Goal: Find specific page/section: Find specific page/section

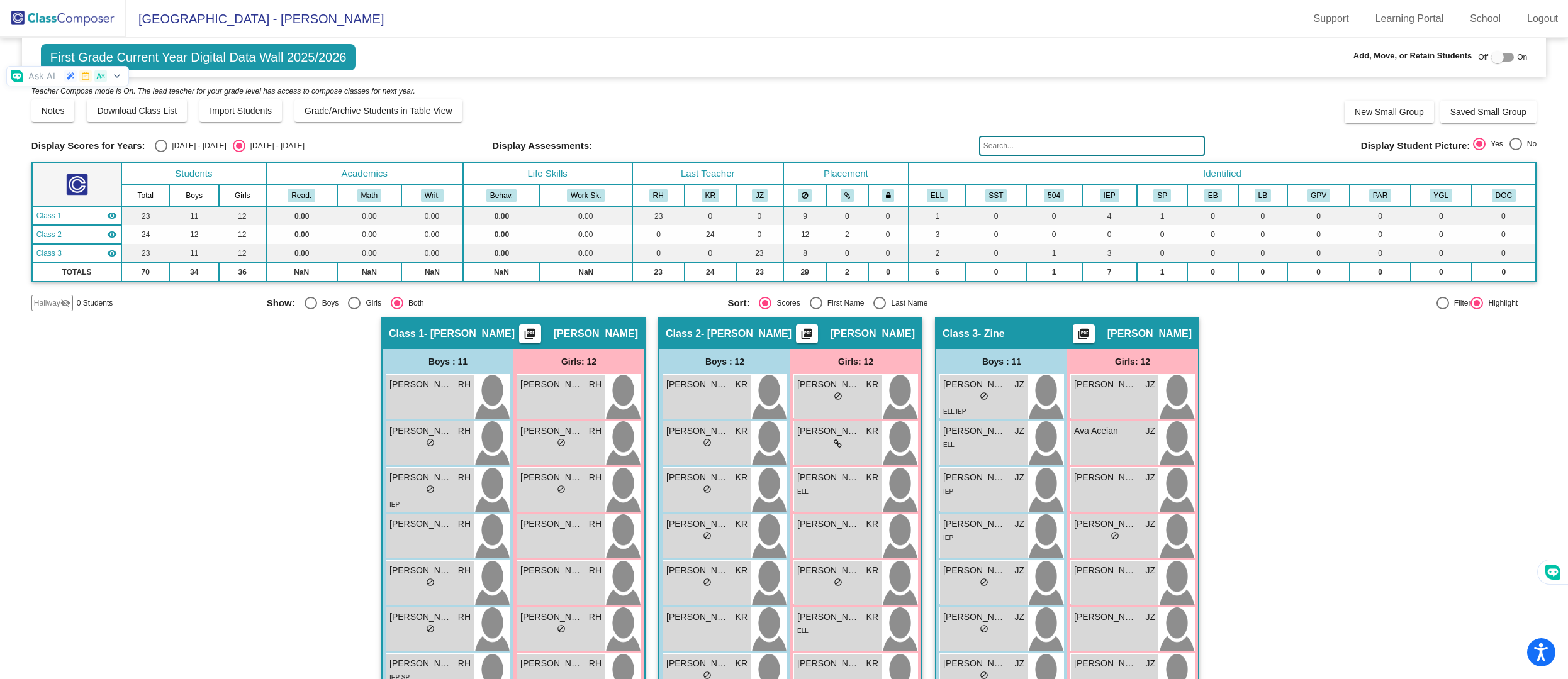
scroll to position [272, 0]
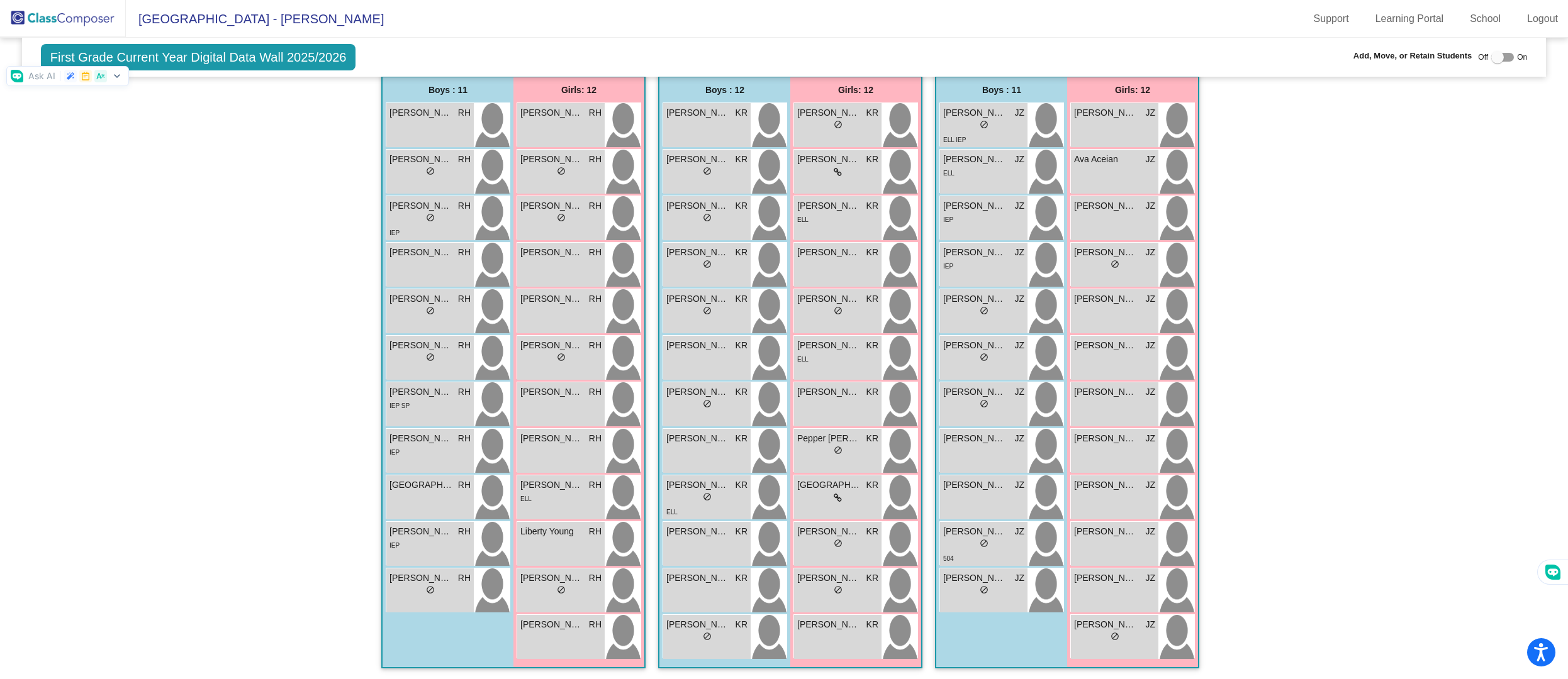
click at [205, 27] on span "[GEOGRAPHIC_DATA] - [PERSON_NAME]" at bounding box center [254, 18] width 258 height 20
click at [169, 25] on span "[GEOGRAPHIC_DATA] - [PERSON_NAME]" at bounding box center [254, 18] width 258 height 20
click at [84, 36] on img at bounding box center [63, 18] width 126 height 37
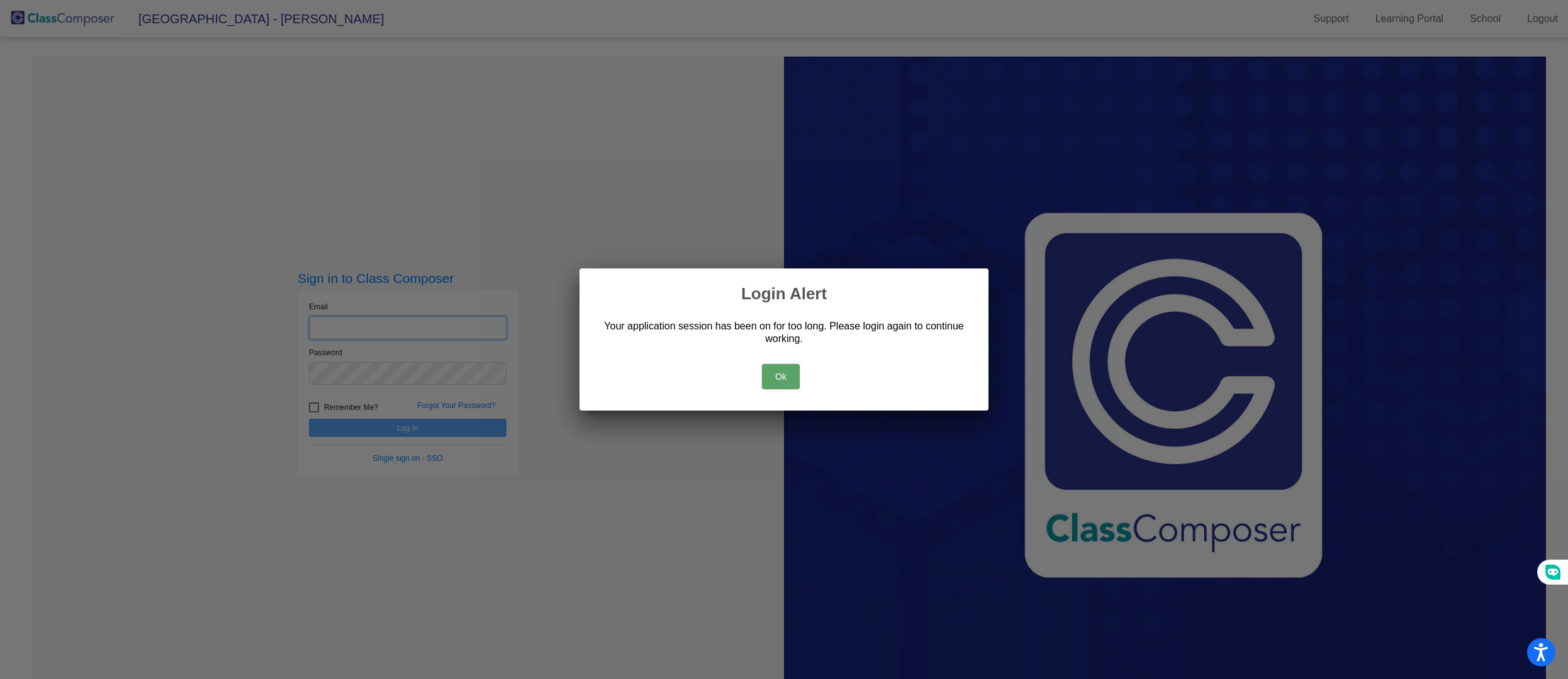
type input "[EMAIL_ADDRESS][DOMAIN_NAME]"
click at [769, 379] on button "Ok" at bounding box center [781, 376] width 38 height 25
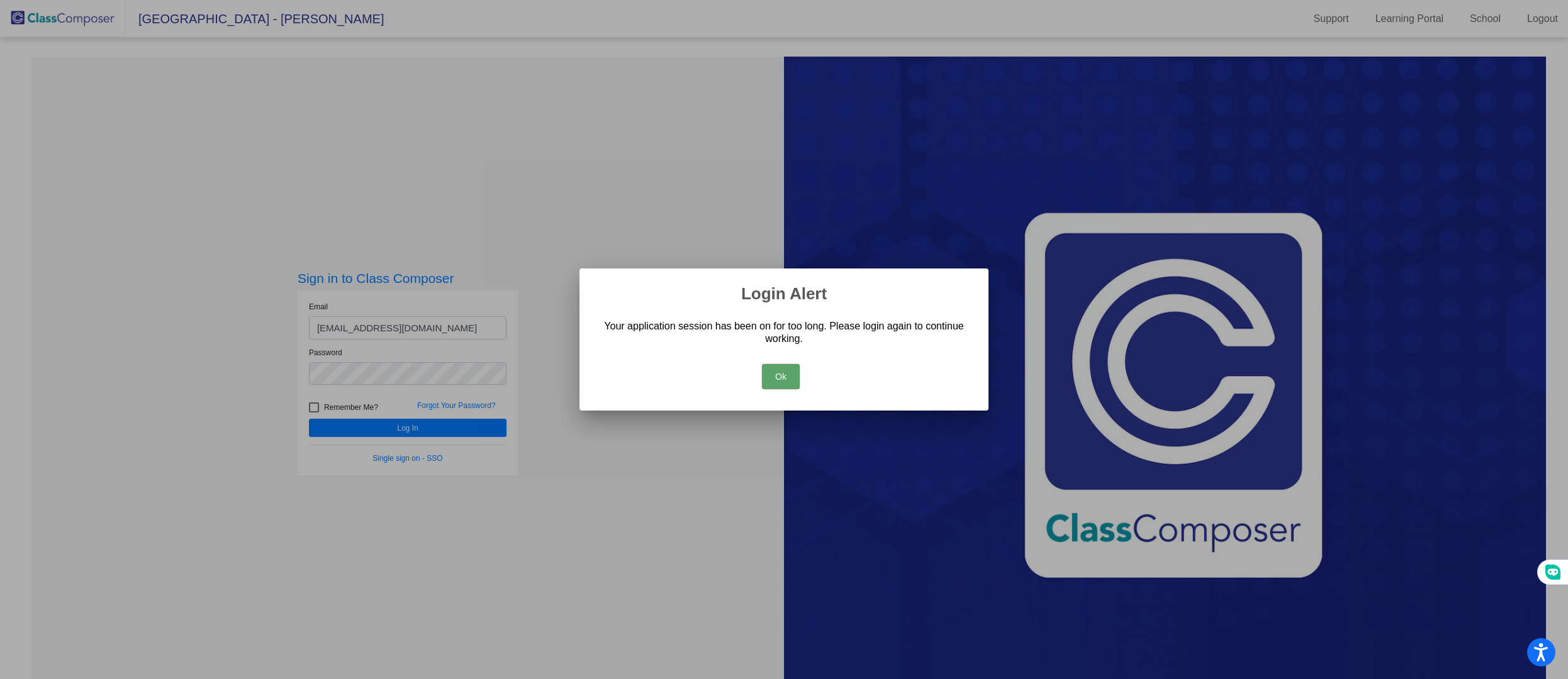
click at [774, 386] on button "Ok" at bounding box center [781, 376] width 38 height 25
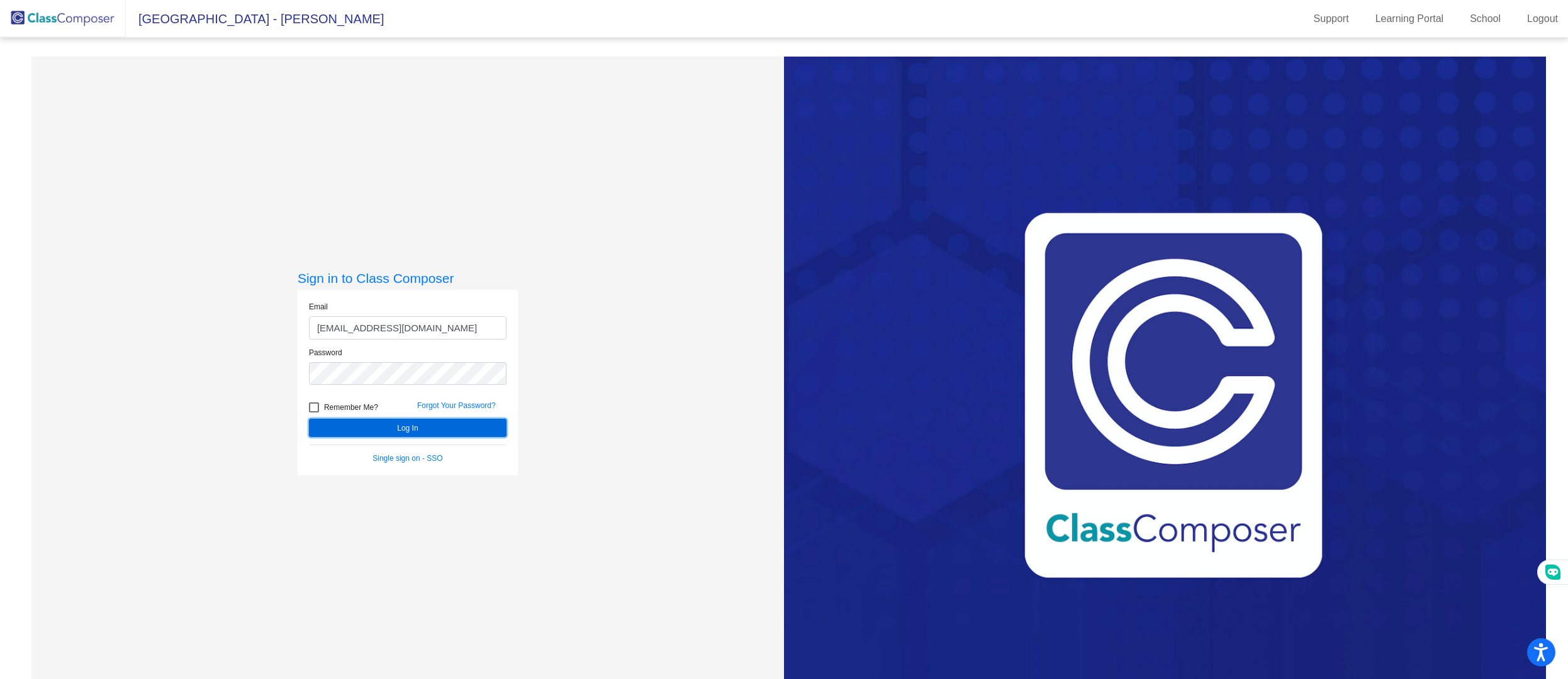
click at [449, 426] on button "Log In" at bounding box center [407, 428] width 197 height 18
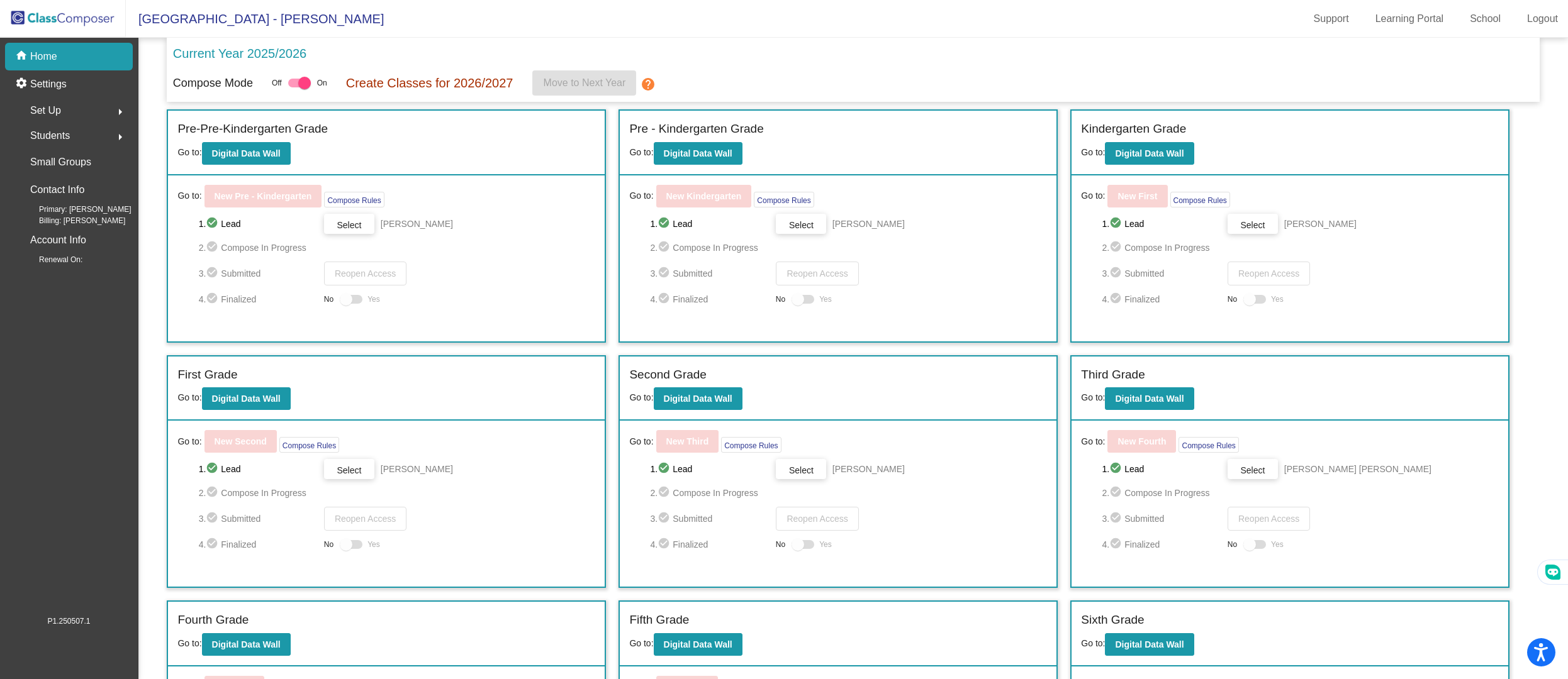
scroll to position [78, 0]
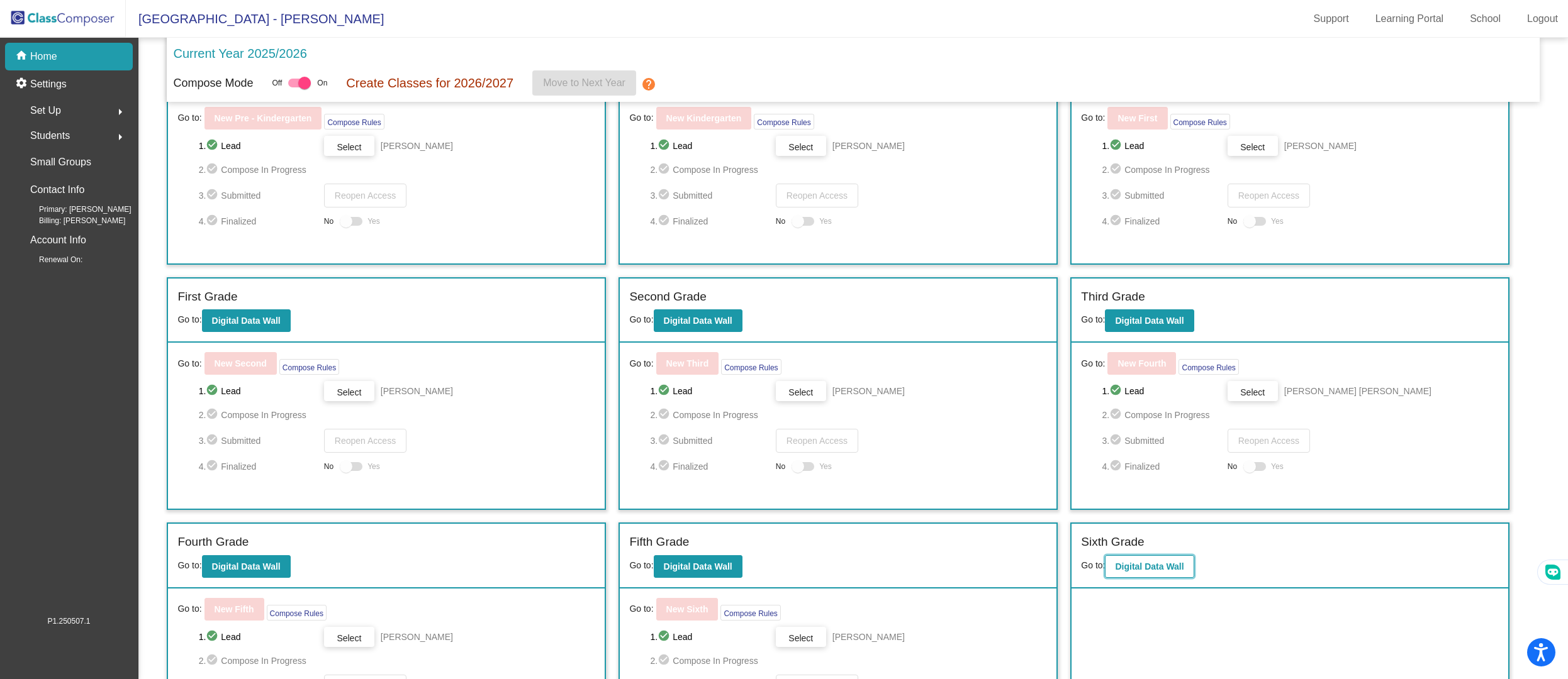
click at [1119, 562] on b "Digital Data Wall" at bounding box center [1149, 566] width 69 height 10
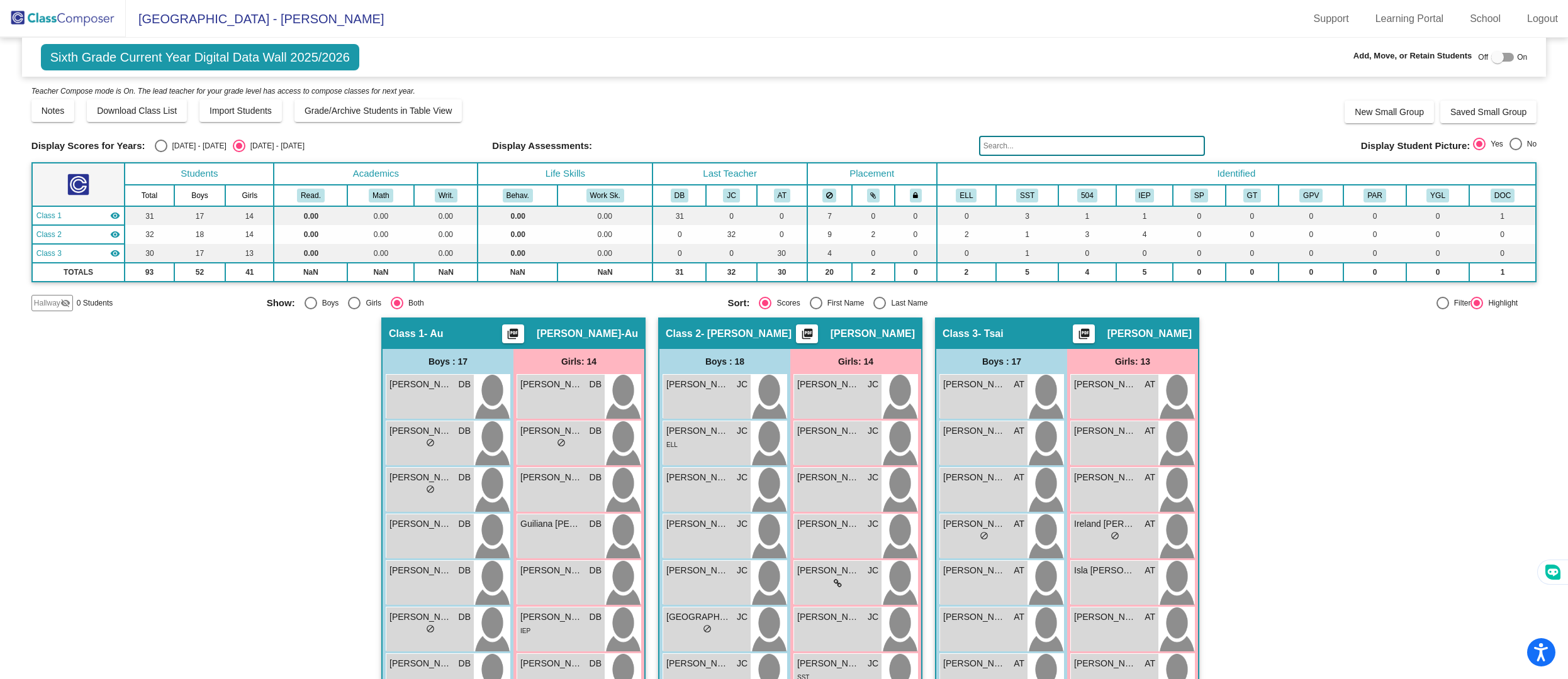
click at [1019, 135] on input "text" at bounding box center [1092, 145] width 226 height 20
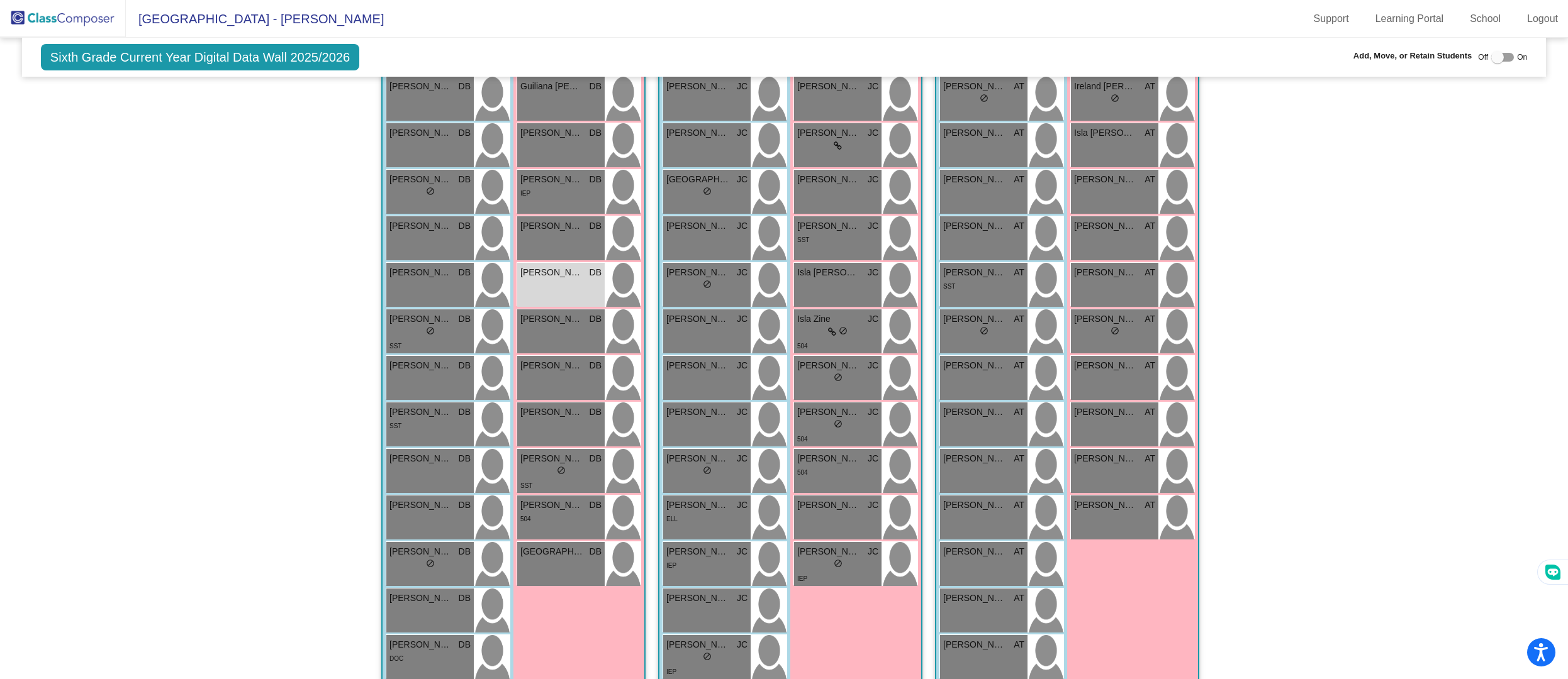
scroll to position [551, 0]
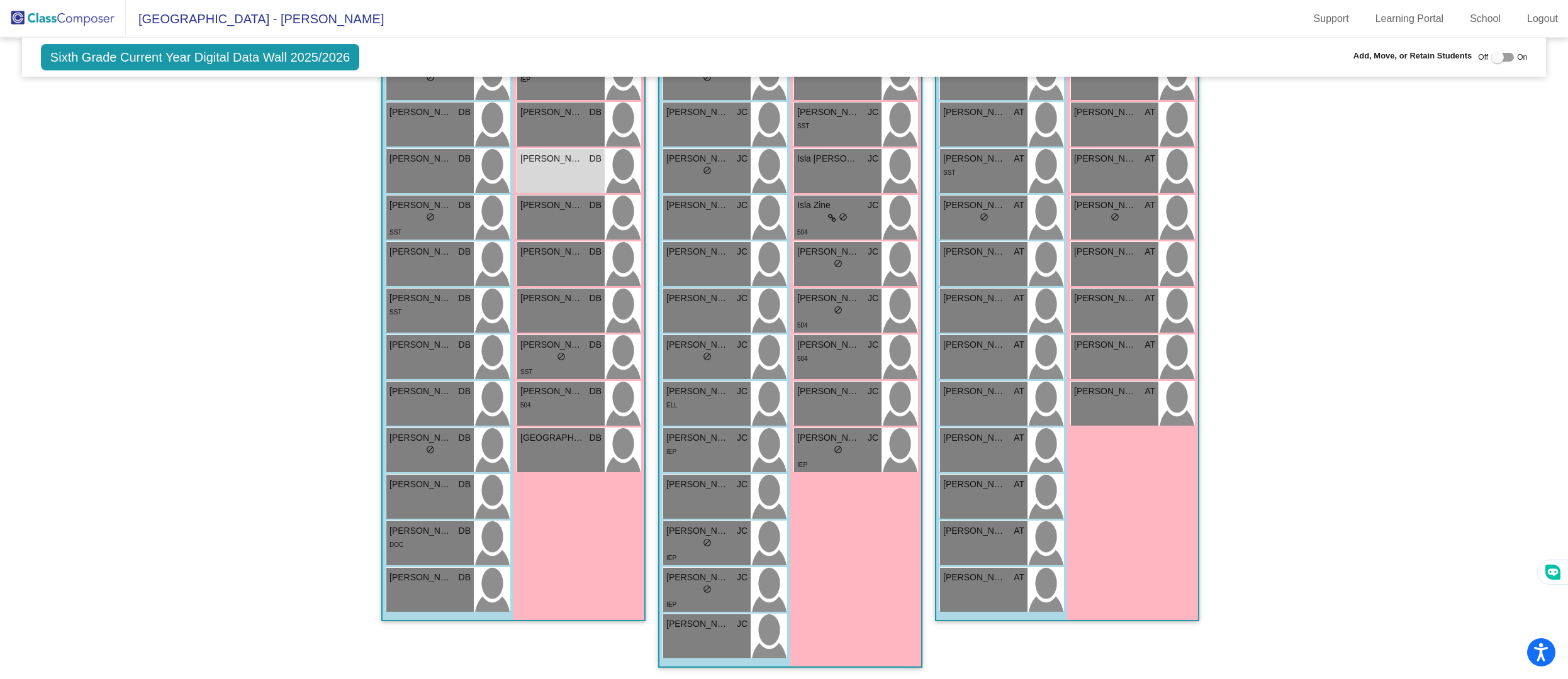
type input "isha"
click at [0, 0] on div "Girls: 14 [PERSON_NAME] DB lock do_not_disturb_alt [PERSON_NAME] DB lock do_not…" at bounding box center [0, 0] width 0 height 0
click at [605, 372] on img at bounding box center [622, 357] width 36 height 44
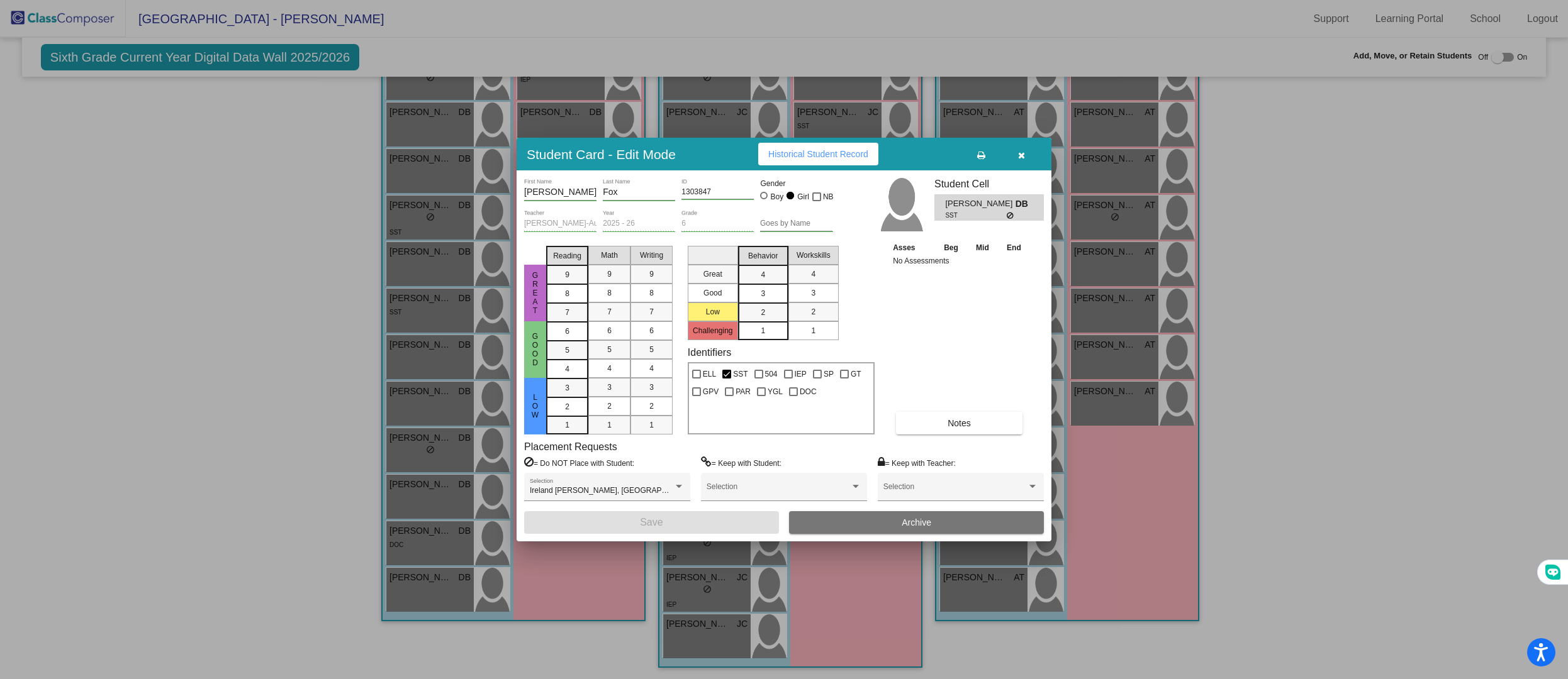
click at [1019, 157] on icon "button" at bounding box center [1021, 154] width 7 height 9
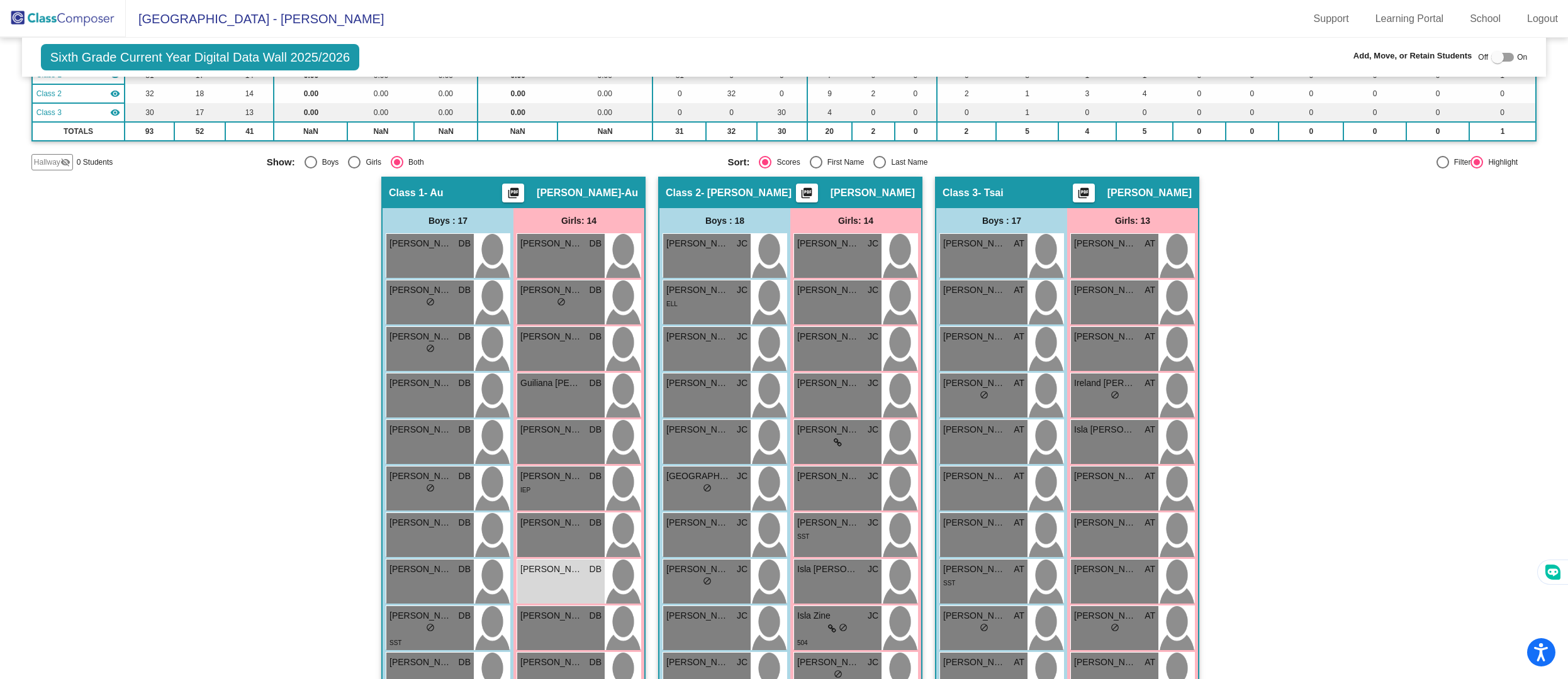
scroll to position [136, 0]
